Goal: Find contact information: Find contact information

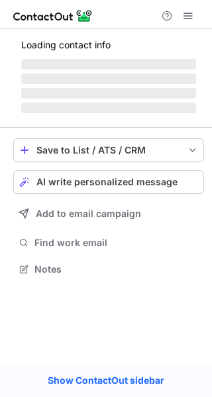
scroll to position [7, 7]
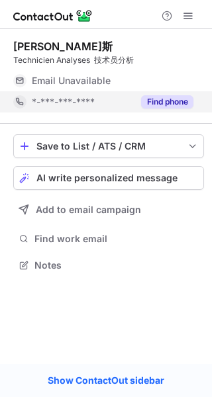
click at [183, 105] on button "Find phone" at bounding box center [167, 101] width 52 height 13
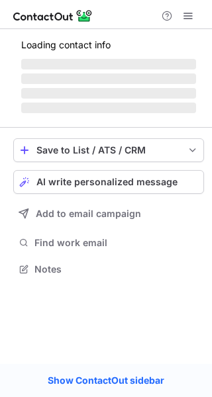
scroll to position [289, 212]
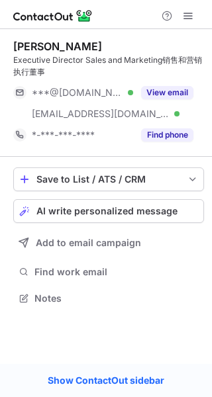
scroll to position [289, 212]
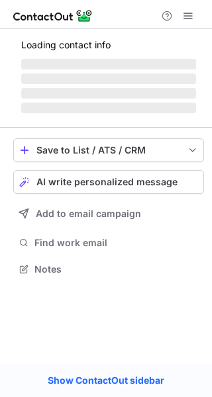
scroll to position [268, 212]
